Goal: Task Accomplishment & Management: Complete application form

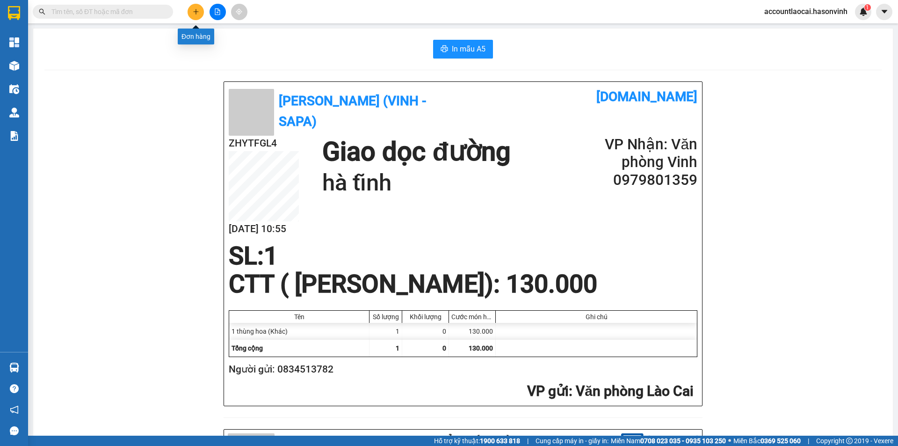
click at [200, 9] on button at bounding box center [196, 12] width 16 height 16
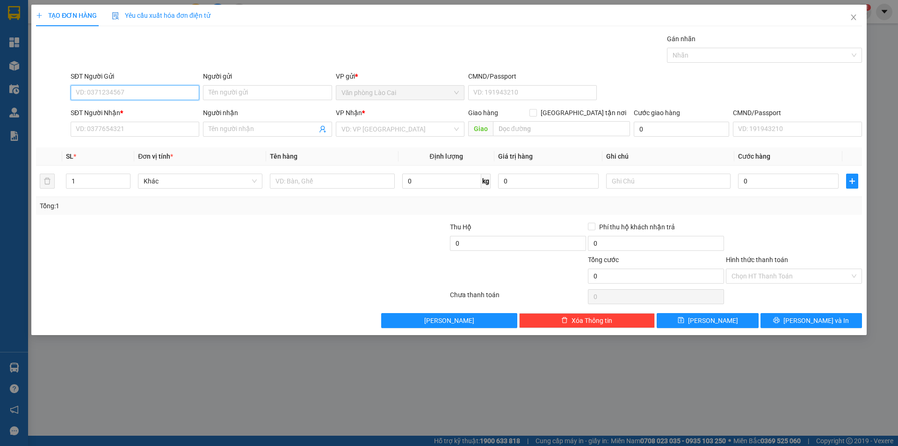
click at [116, 86] on input "SĐT Người Gửi" at bounding box center [135, 92] width 129 height 15
type input "0966295656"
click at [121, 113] on div "0966295656" at bounding box center [134, 111] width 117 height 10
type input "0363356731"
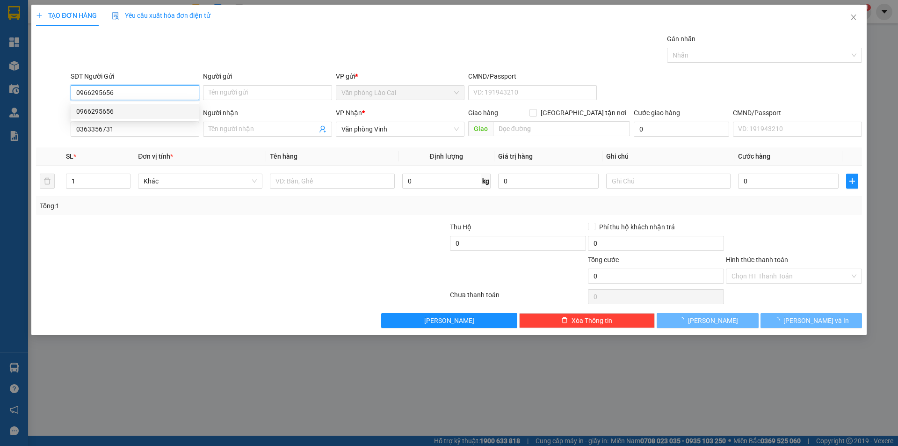
type input "60.000"
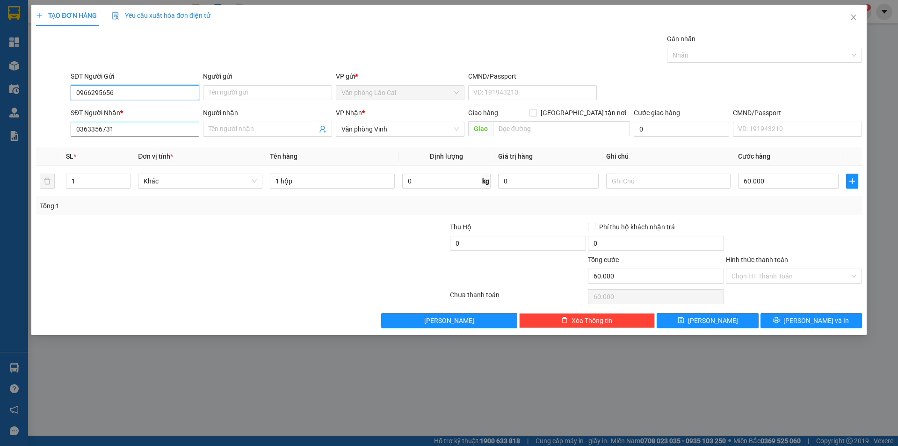
type input "0966295656"
drag, startPoint x: 129, startPoint y: 125, endPoint x: 69, endPoint y: 132, distance: 60.8
click at [75, 131] on input "0363356731" at bounding box center [135, 129] width 129 height 15
type input "0987778786"
click at [145, 150] on div "0987778786" at bounding box center [134, 148] width 117 height 10
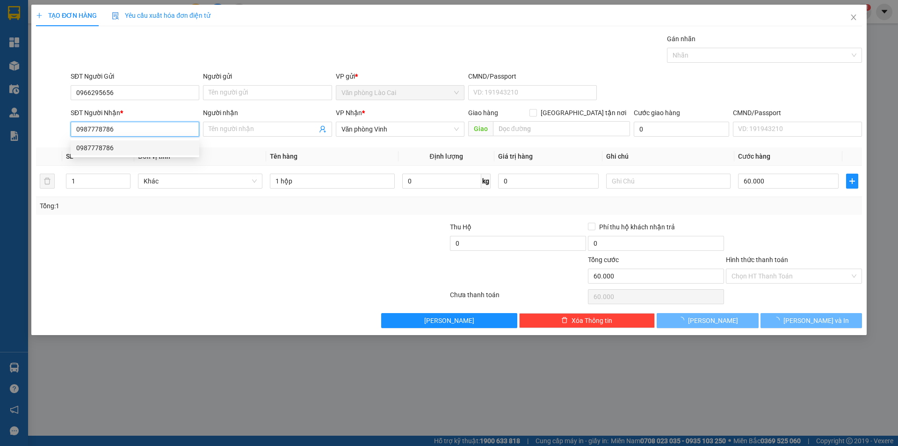
type input "150.000"
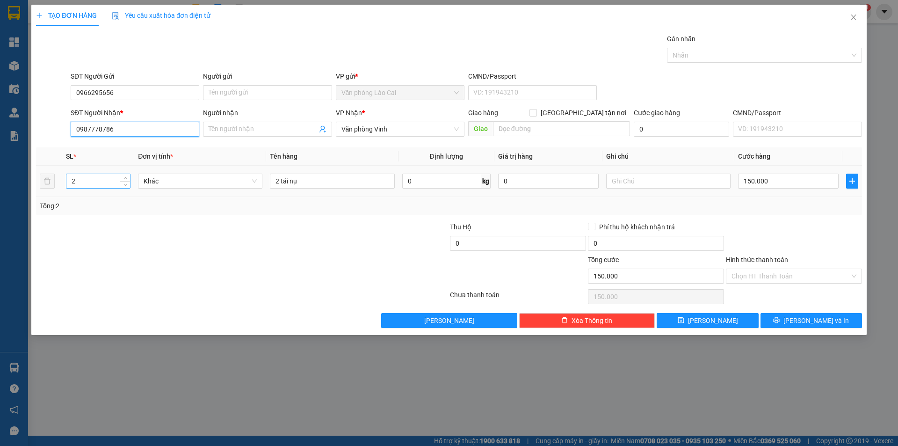
type input "0987778786"
click at [107, 180] on input "2" at bounding box center [98, 181] width 64 height 14
type input "7"
drag, startPoint x: 340, startPoint y: 176, endPoint x: 240, endPoint y: 189, distance: 101.0
click at [240, 189] on tr "7 Khác 2 tải nụ 0 kg 0 150.000" at bounding box center [449, 181] width 826 height 31
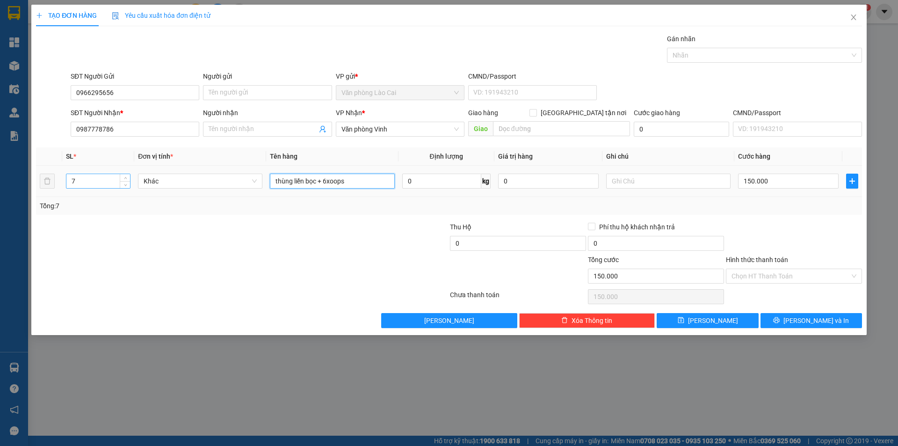
type input "thùng liền bọc + 6xoops"
drag, startPoint x: 109, startPoint y: 182, endPoint x: 67, endPoint y: 176, distance: 41.5
click at [67, 176] on input "7" at bounding box center [98, 181] width 64 height 14
drag, startPoint x: 329, startPoint y: 179, endPoint x: 378, endPoint y: 174, distance: 49.9
click at [378, 174] on input "thùng liền bọc + 6xoops" at bounding box center [332, 181] width 124 height 15
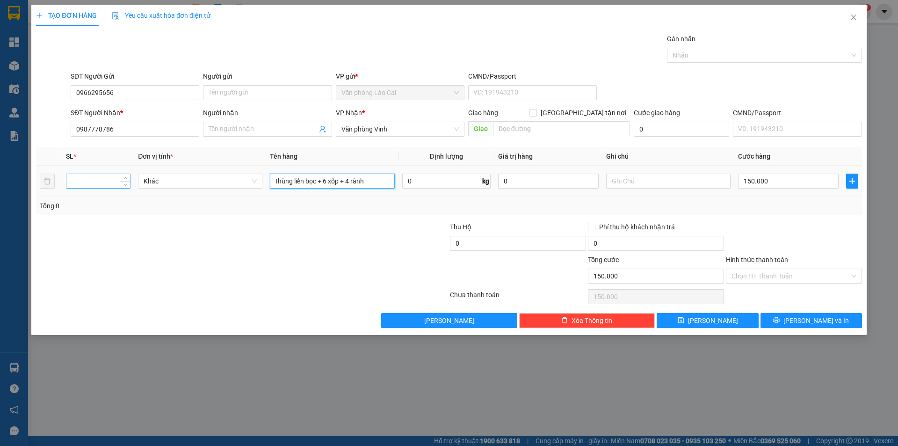
type input "thùng liền bọc + 6 xốp + 4 rành"
click at [107, 183] on input "number" at bounding box center [98, 181] width 64 height 14
type input "11"
click at [261, 295] on div at bounding box center [242, 296] width 414 height 19
drag, startPoint x: 121, startPoint y: 134, endPoint x: 36, endPoint y: 132, distance: 84.7
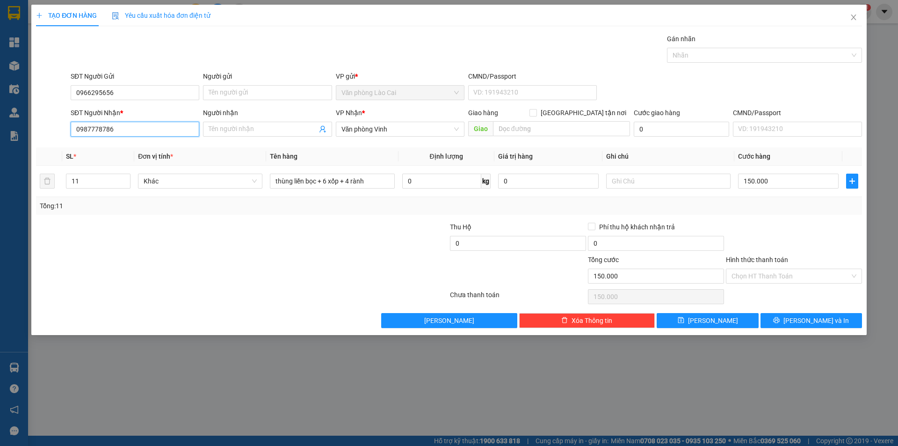
click at [36, 132] on div "SĐT Người Nhận * 0987778786 0987778786 Người nhận Tên người nhận VP Nhận * Văn …" at bounding box center [449, 124] width 828 height 33
click at [142, 90] on input "0966295656" at bounding box center [135, 92] width 129 height 15
click at [852, 18] on icon "close" at bounding box center [853, 17] width 7 height 7
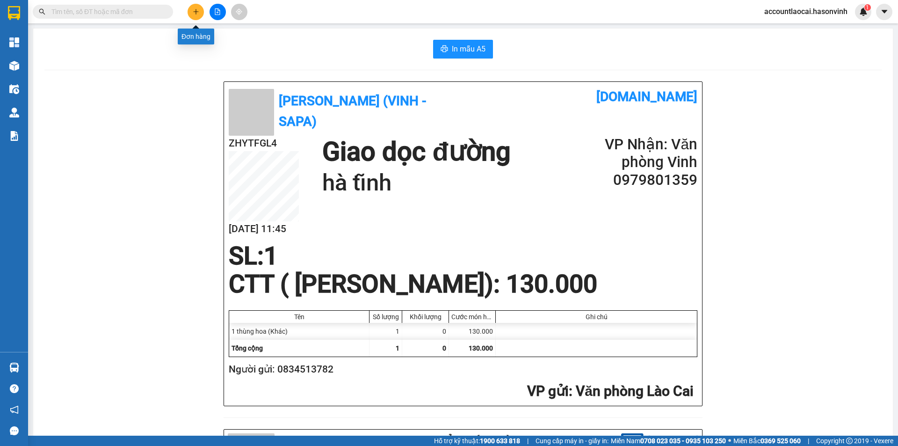
click at [196, 11] on icon "plus" at bounding box center [196, 11] width 7 height 7
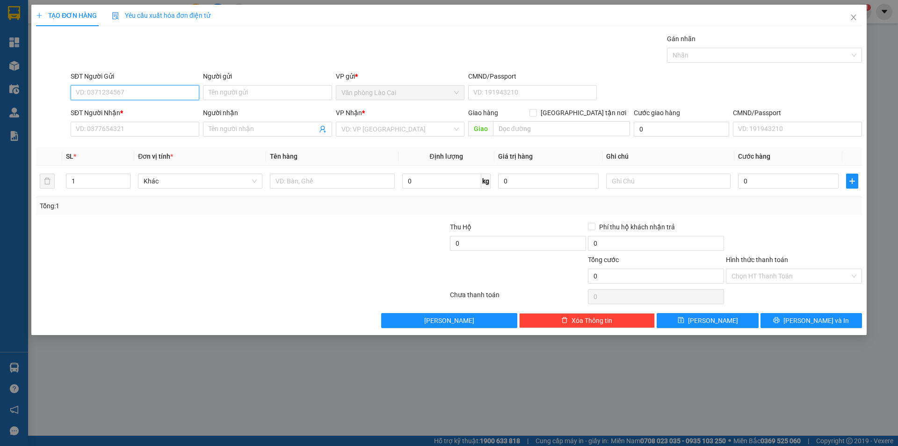
click at [131, 97] on input "SĐT Người Gửi" at bounding box center [135, 92] width 129 height 15
click at [104, 108] on div "0966295656" at bounding box center [134, 111] width 117 height 10
type input "0966295656"
type input "0987778786"
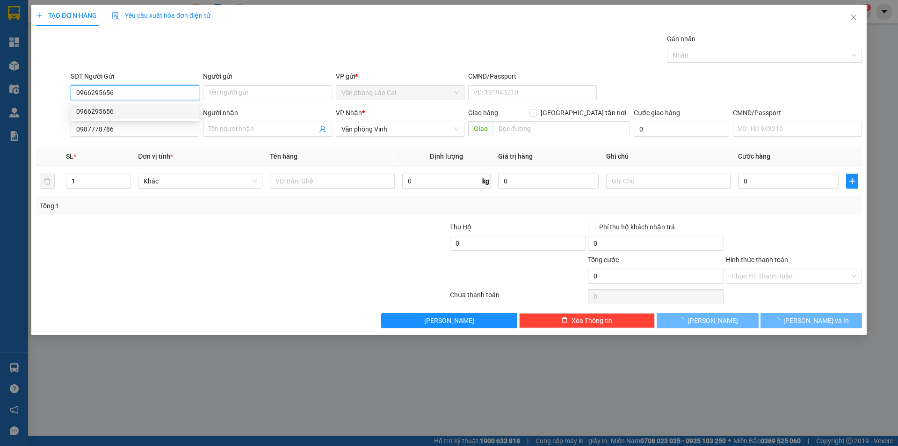
type input "150.000"
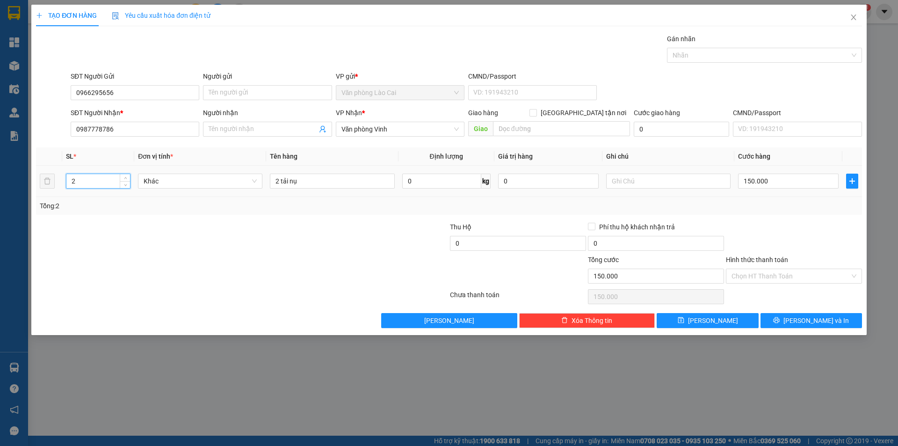
drag, startPoint x: 92, startPoint y: 181, endPoint x: 73, endPoint y: 183, distance: 18.3
click at [73, 183] on input "2" at bounding box center [98, 181] width 64 height 14
type input "11"
drag, startPoint x: 306, startPoint y: 181, endPoint x: 272, endPoint y: 182, distance: 34.2
click at [272, 182] on input "2 tải nụ" at bounding box center [332, 181] width 124 height 15
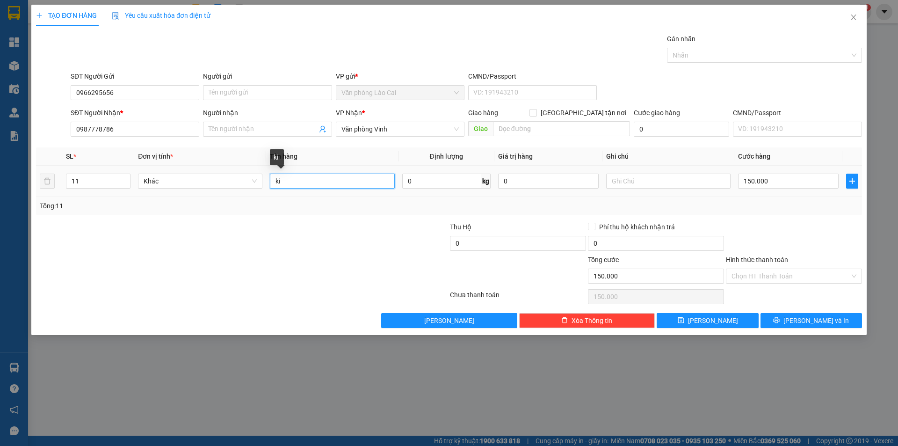
type input "k"
type input "hộp liền bọc + 6 xốp + 4 xọt"
click at [777, 184] on input "150.000" at bounding box center [788, 181] width 101 height 15
type input "4"
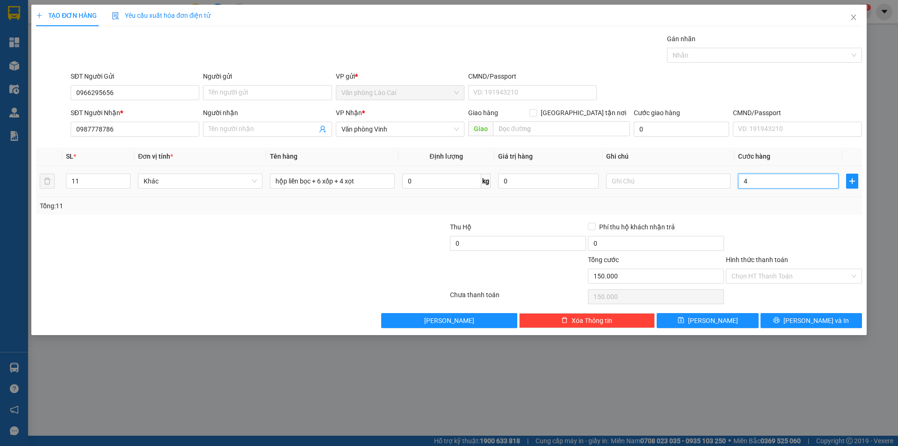
type input "4"
type input "45"
type input "450"
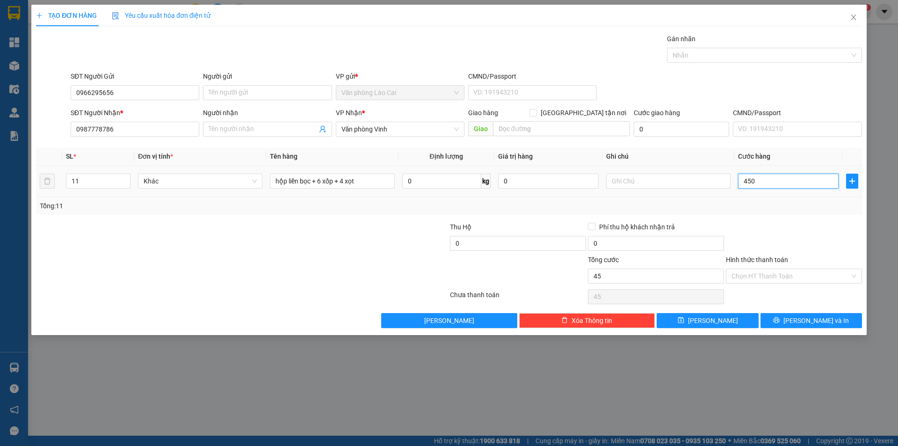
type input "450"
type input "4.500"
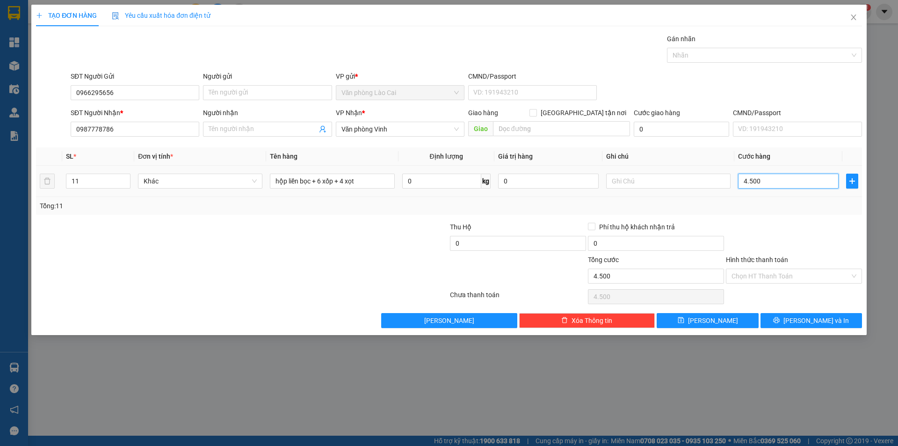
type input "45.000"
type input "450.000"
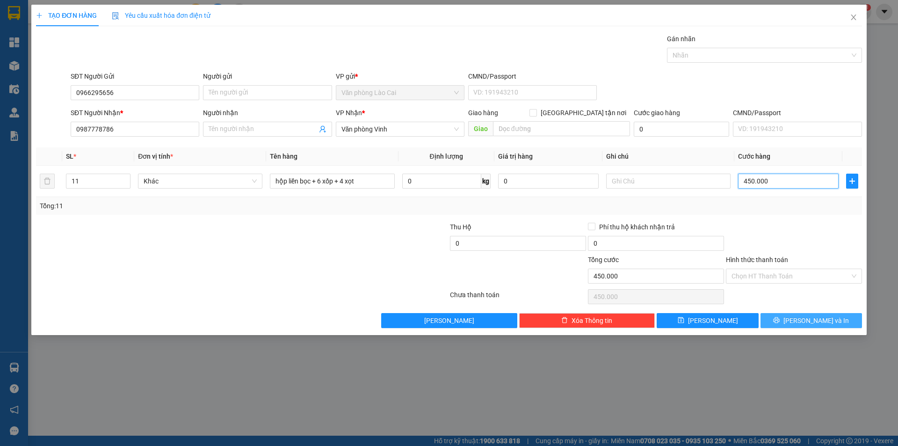
type input "450.000"
click at [803, 321] on button "[PERSON_NAME] và In" at bounding box center [812, 320] width 102 height 15
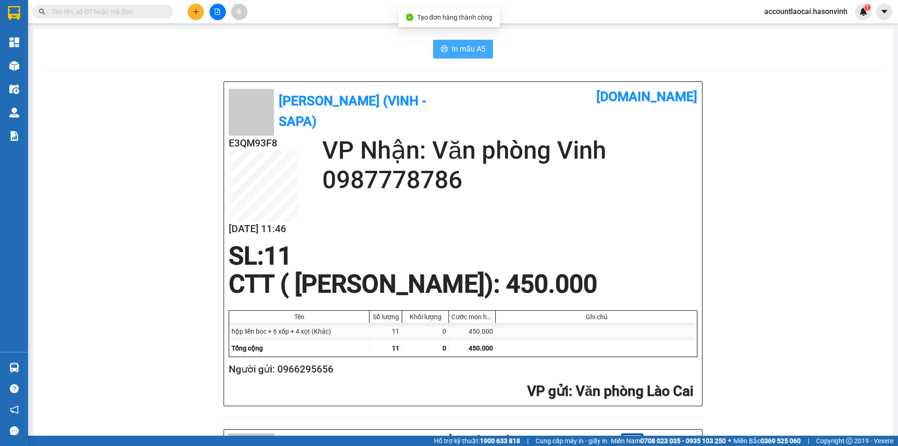
click at [465, 50] on span "In mẫu A5" at bounding box center [469, 49] width 34 height 12
